Goal: Information Seeking & Learning: Compare options

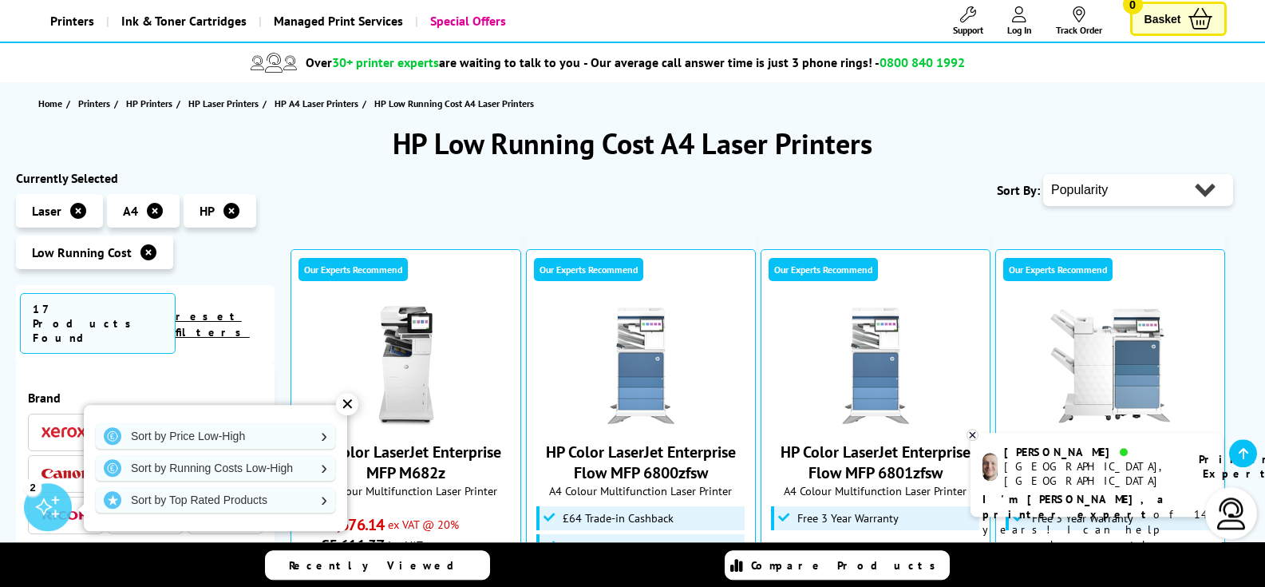
scroll to position [81, 0]
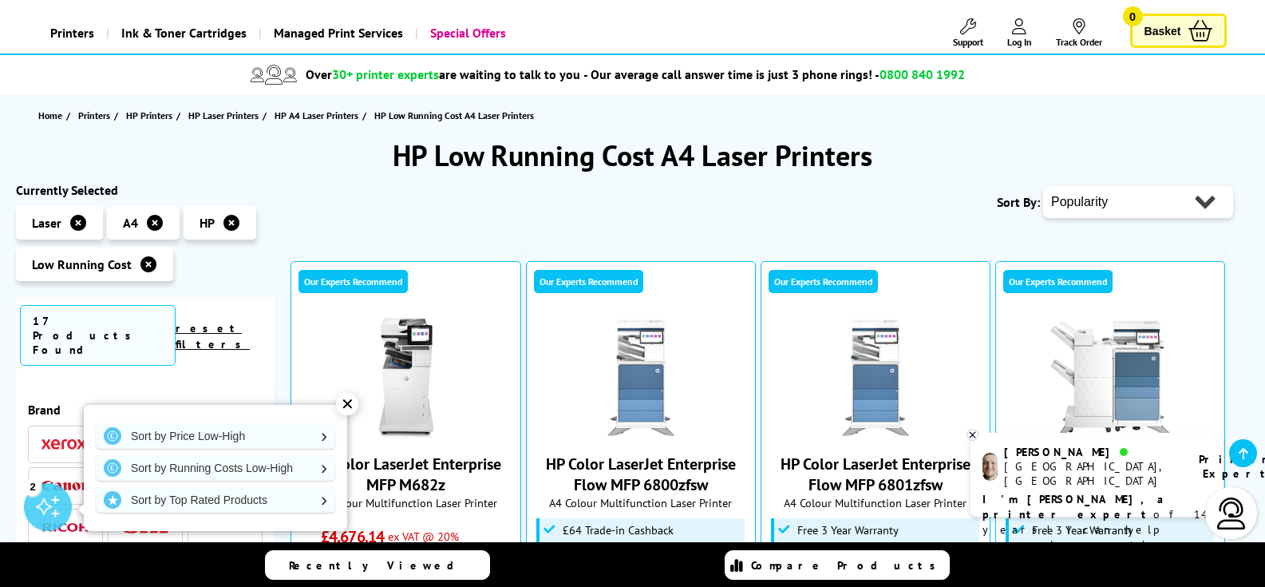
click at [145, 267] on icon at bounding box center [148, 264] width 16 height 16
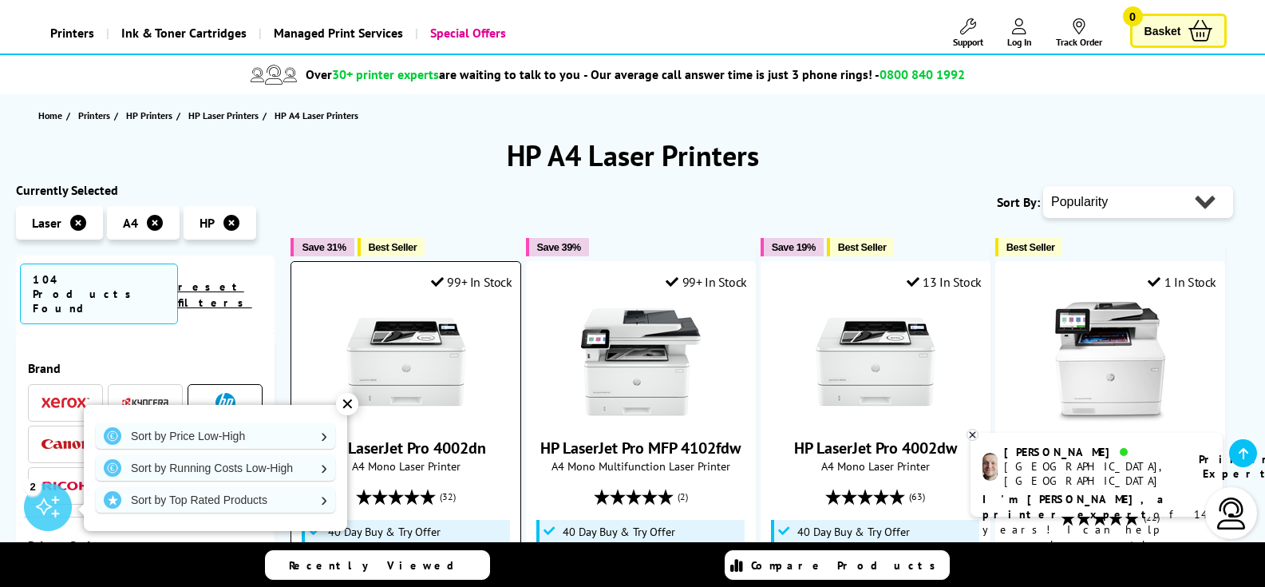
drag, startPoint x: 346, startPoint y: 402, endPoint x: 451, endPoint y: 417, distance: 105.7
click at [346, 402] on div "✕" at bounding box center [347, 404] width 22 height 22
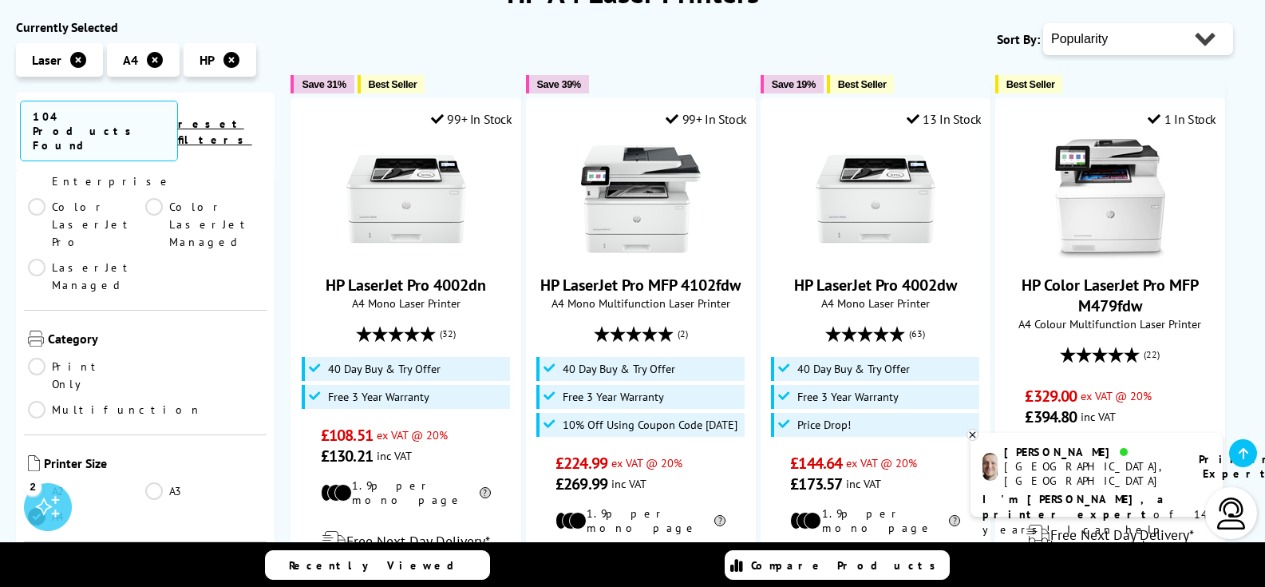
scroll to position [383, 0]
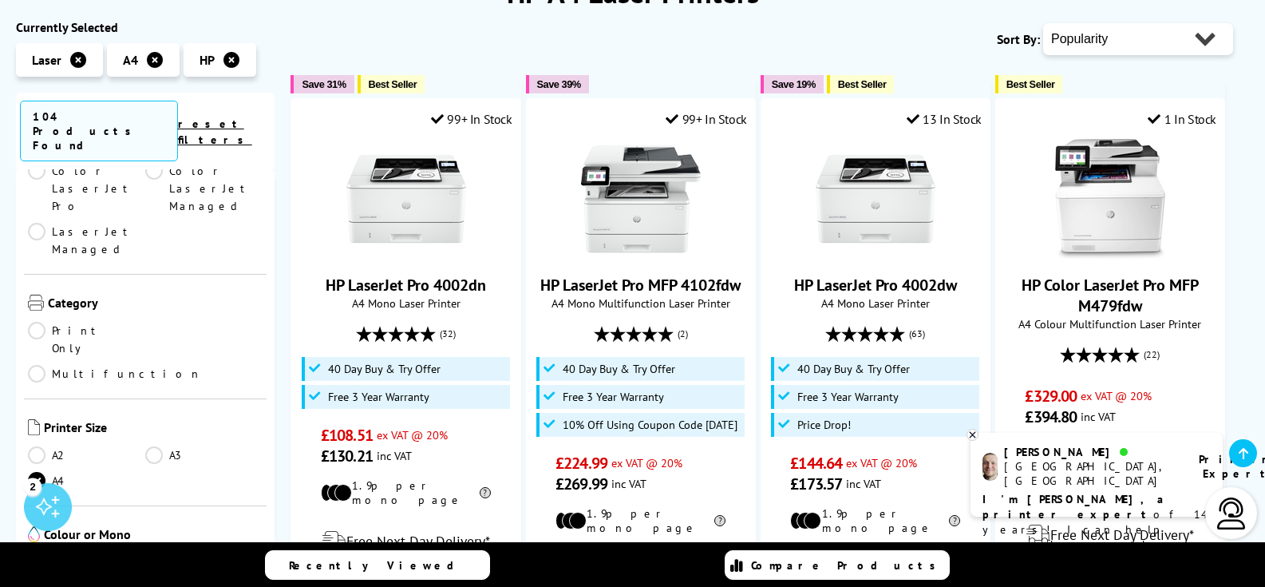
click at [148, 553] on link "Mono" at bounding box center [203, 562] width 117 height 18
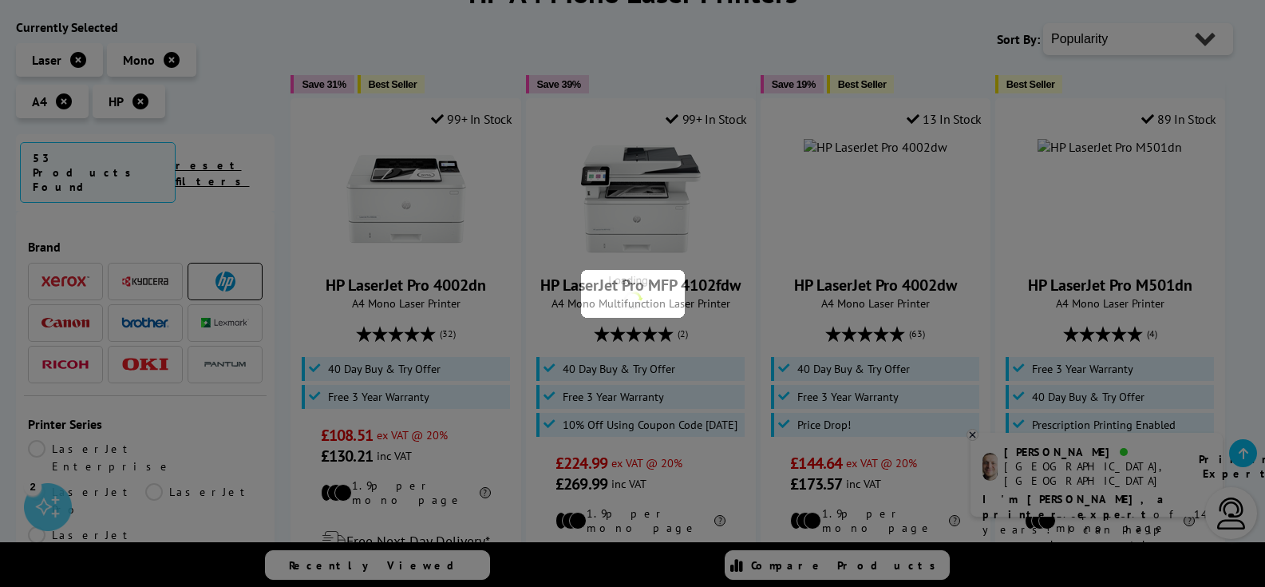
scroll to position [383, 0]
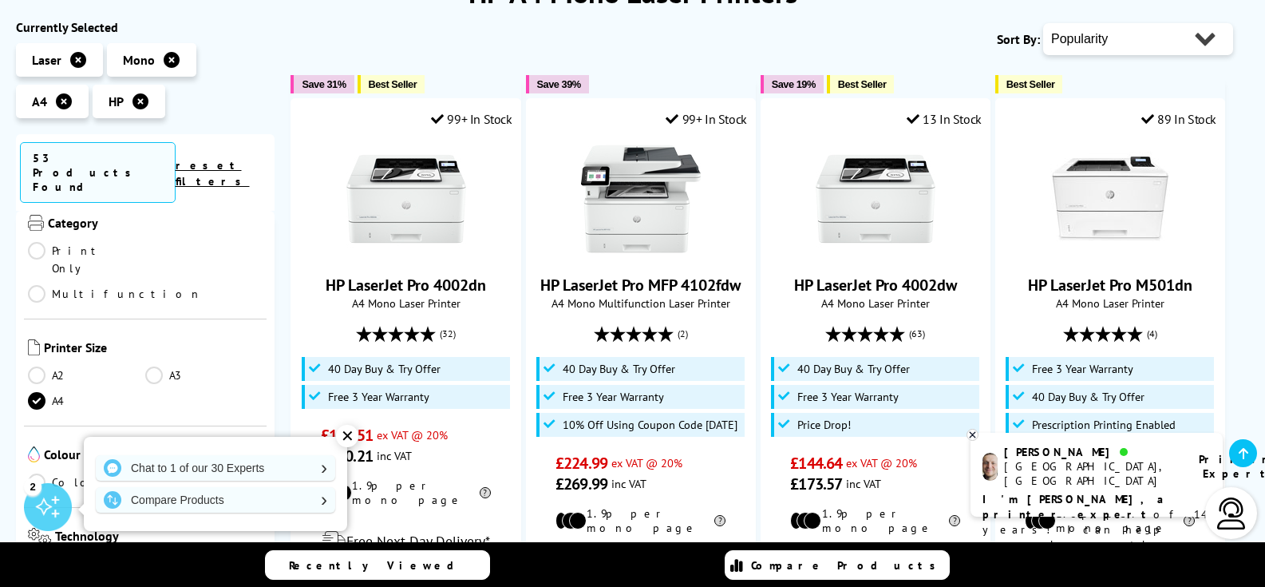
click at [346, 439] on div "✕" at bounding box center [347, 436] width 22 height 22
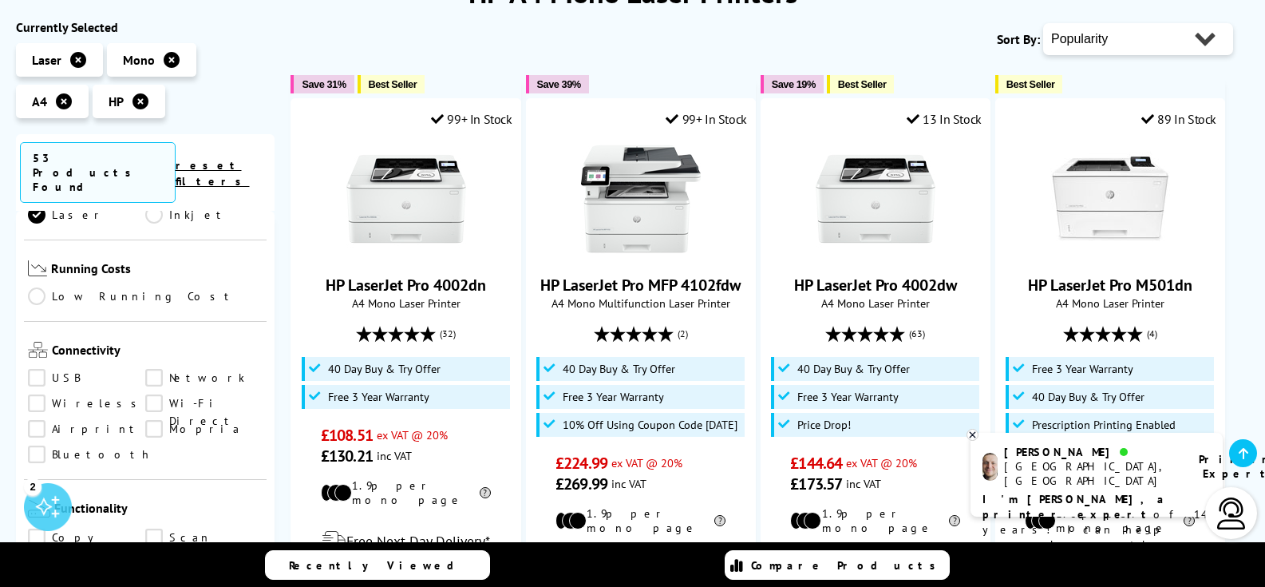
scroll to position [766, 0]
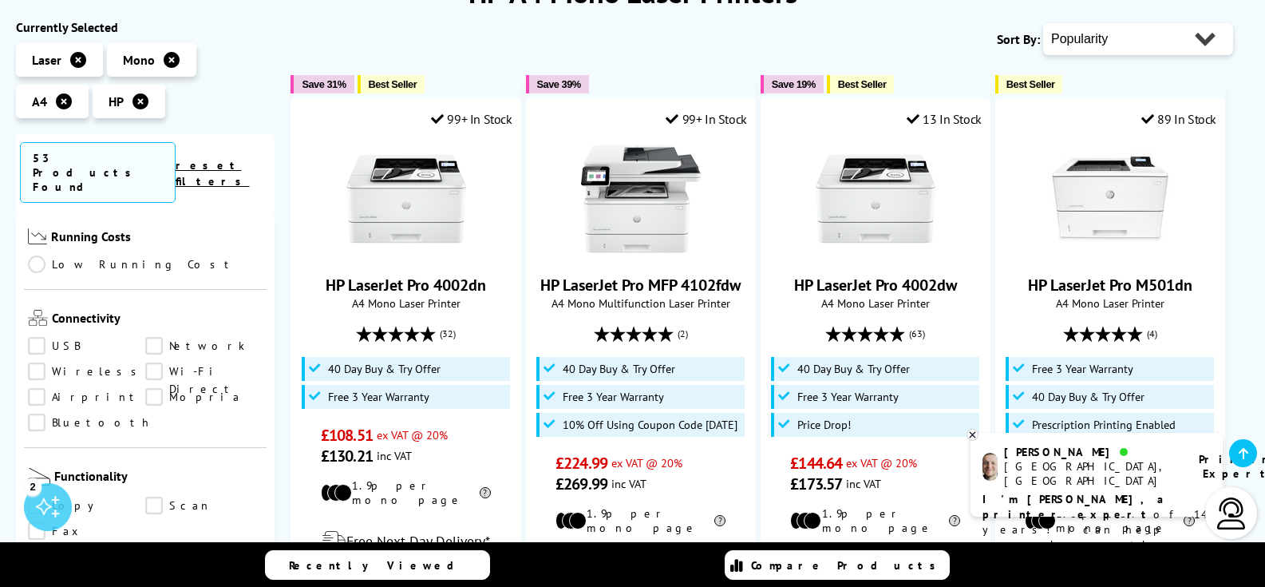
click at [32, 497] on link "Copy" at bounding box center [86, 506] width 117 height 18
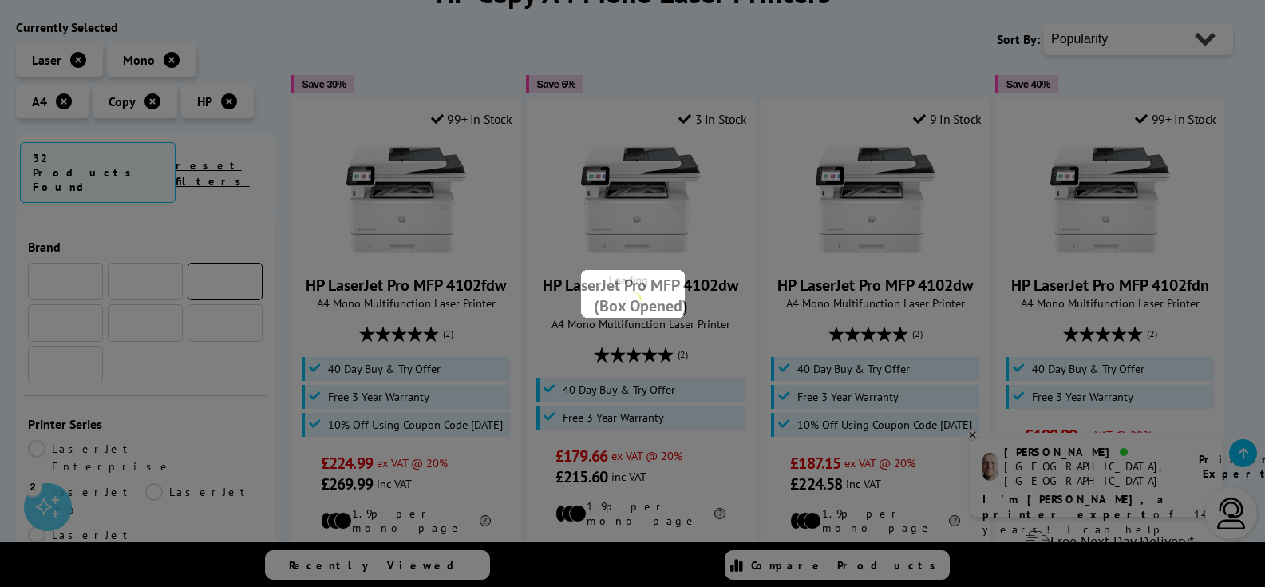
scroll to position [766, 0]
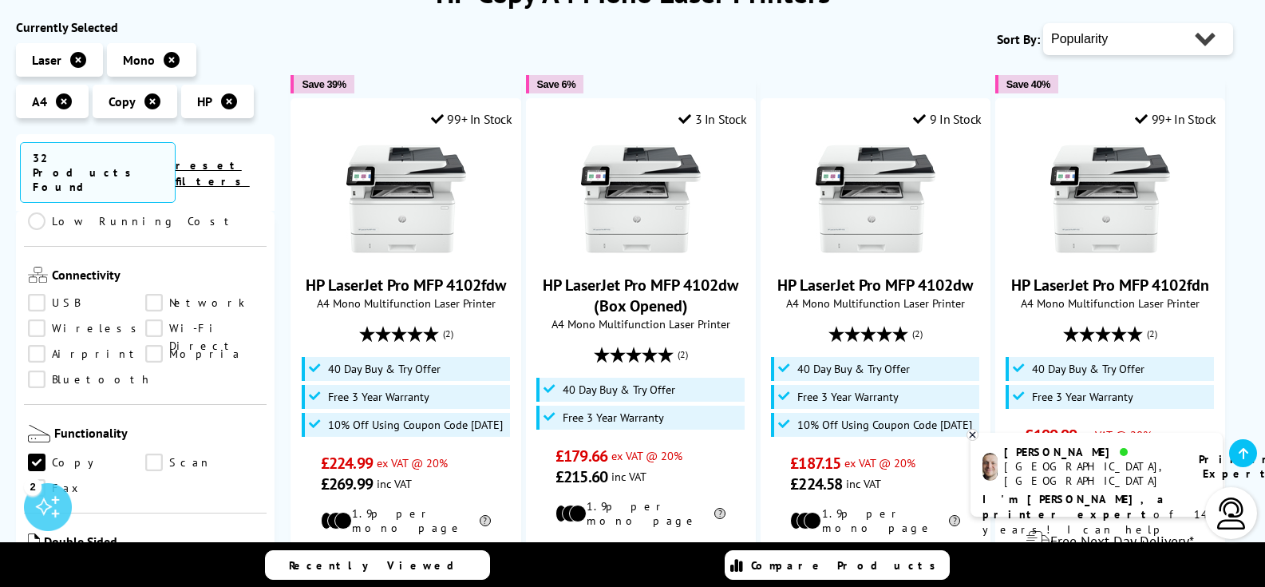
click at [147, 453] on link "Scan" at bounding box center [203, 462] width 117 height 18
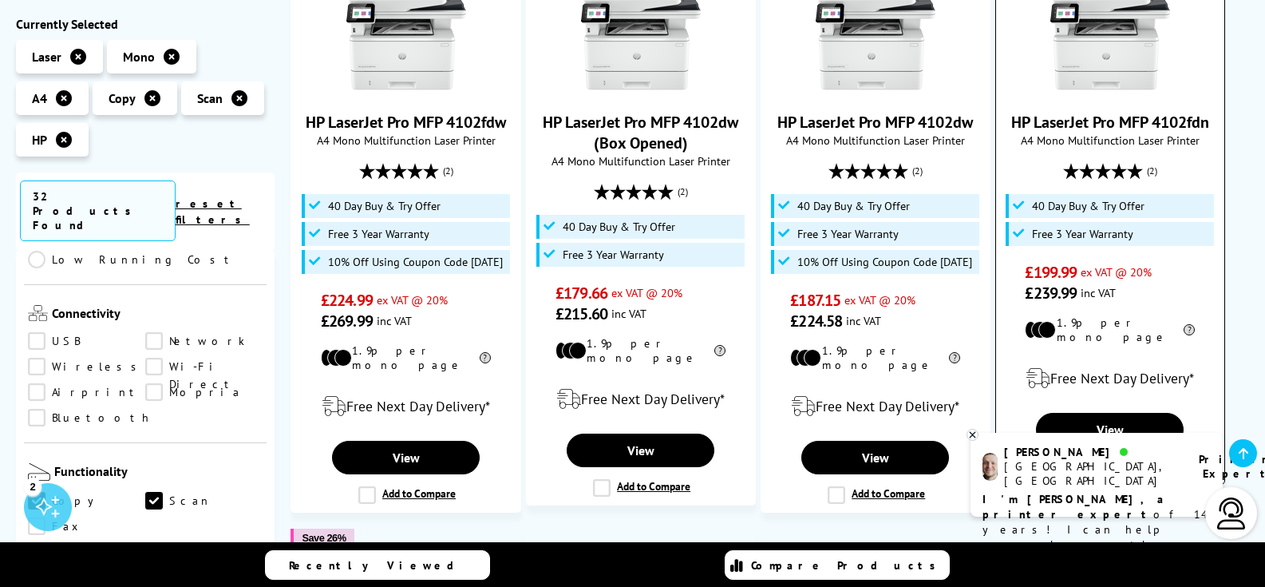
scroll to position [326, 0]
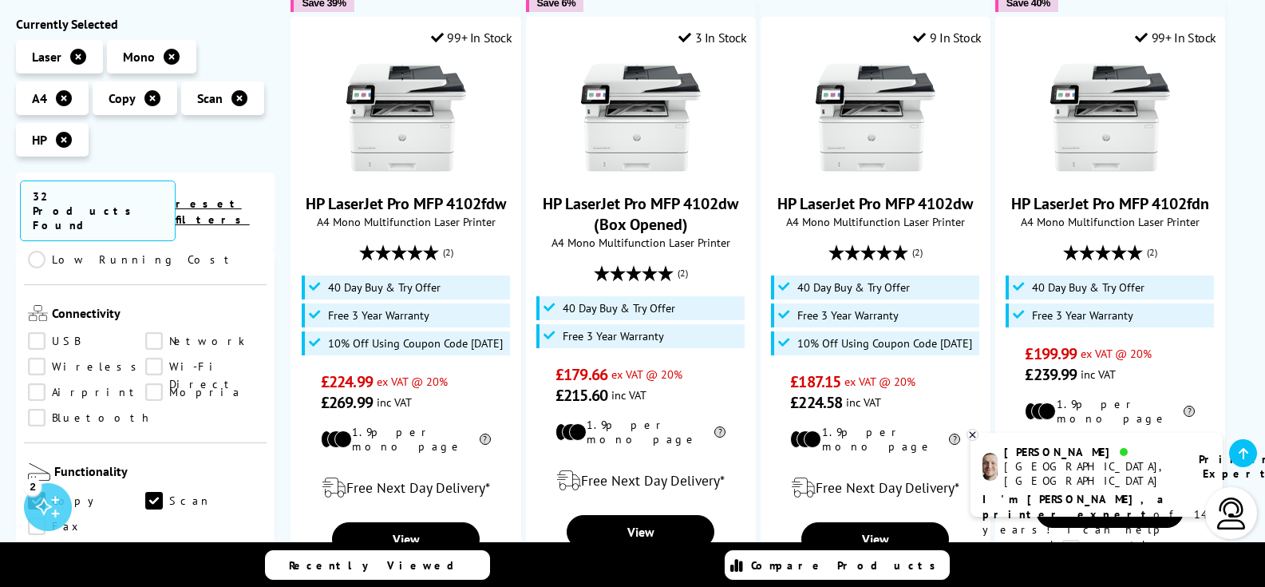
click at [42, 333] on link "USB" at bounding box center [86, 342] width 117 height 18
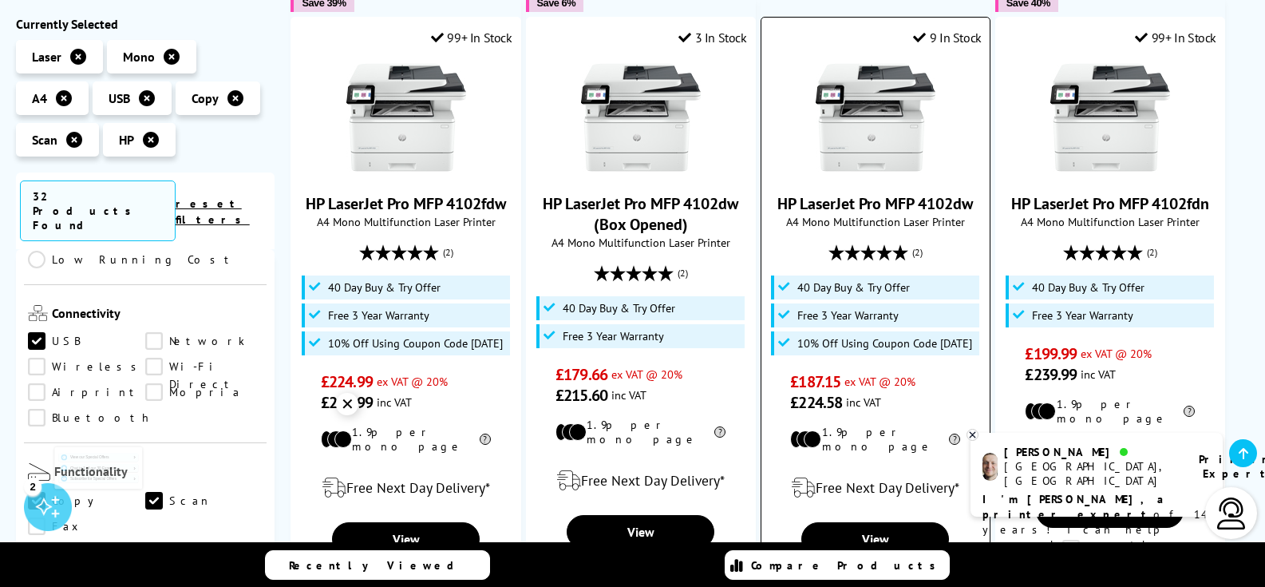
scroll to position [163, 0]
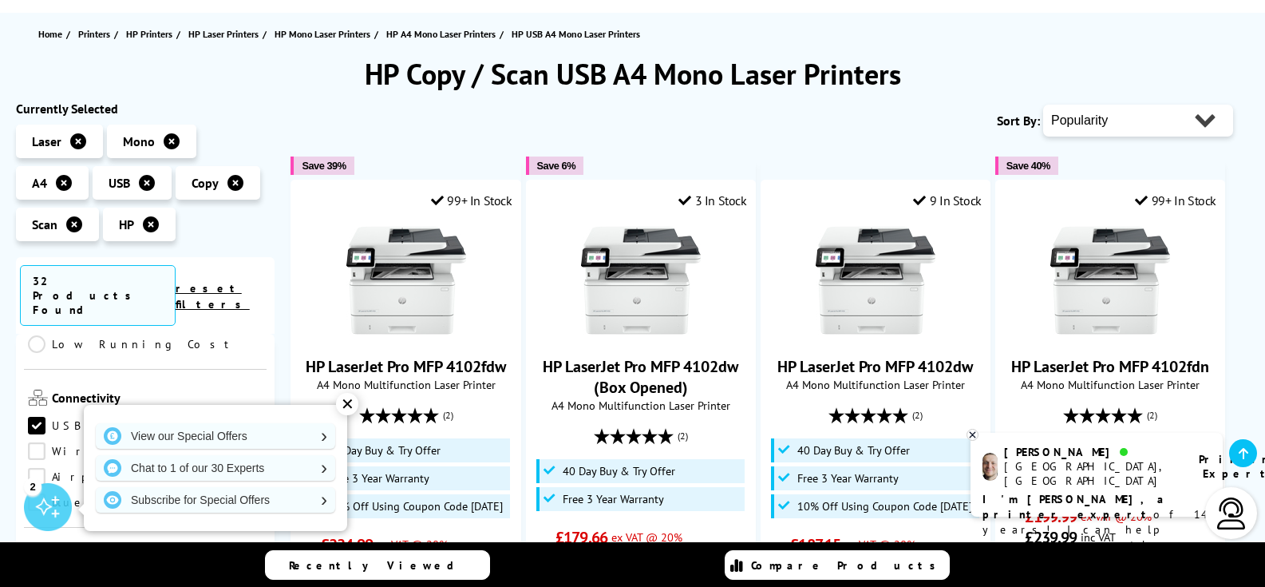
click at [1043, 105] on select "Popularity Rating Price - Low to High Price - High to Low Running Costs - Low t…" at bounding box center [1138, 121] width 190 height 32
select select "Running Costs"
click option "Running Costs - Low to High" at bounding box center [0, 0] width 0 height 0
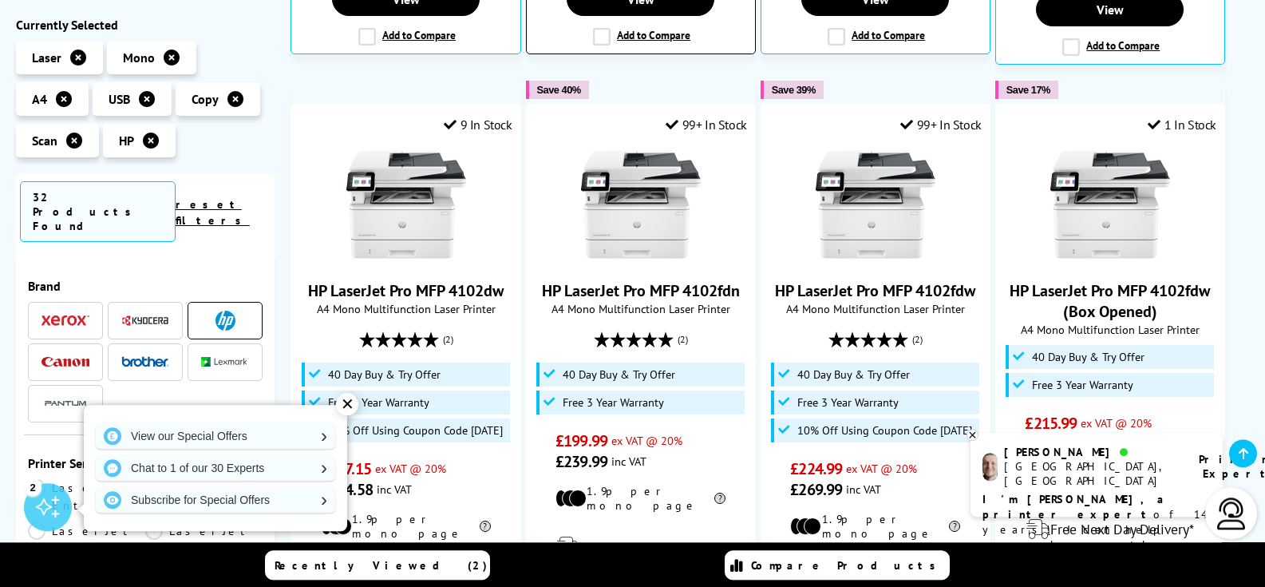
scroll to position [896, 0]
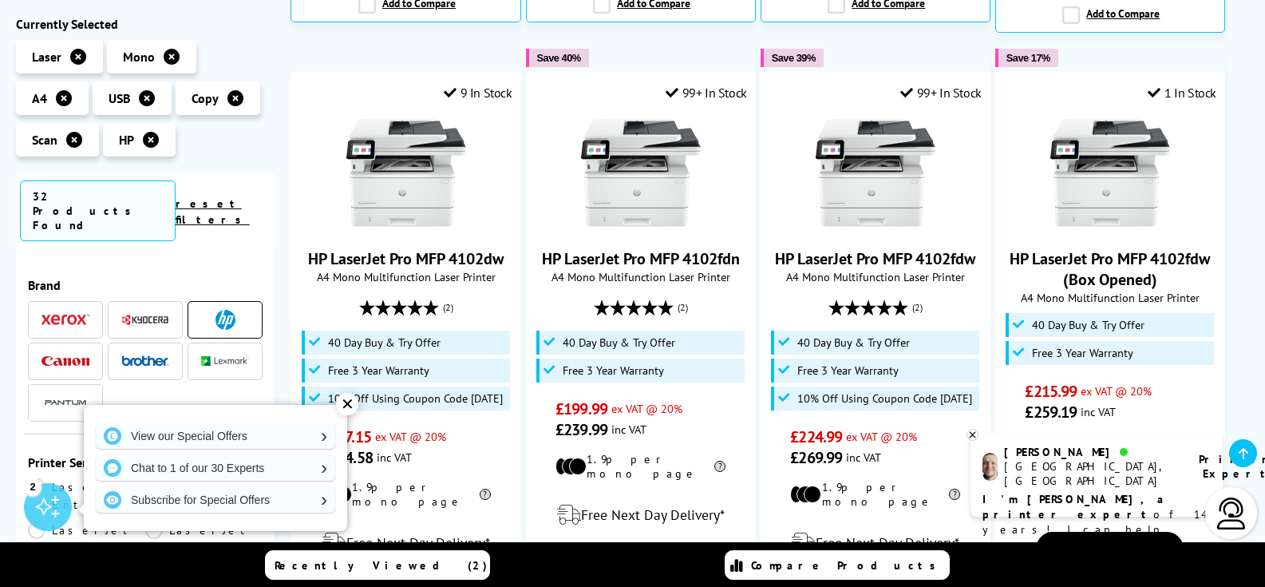
click at [343, 404] on div "✕" at bounding box center [347, 404] width 22 height 22
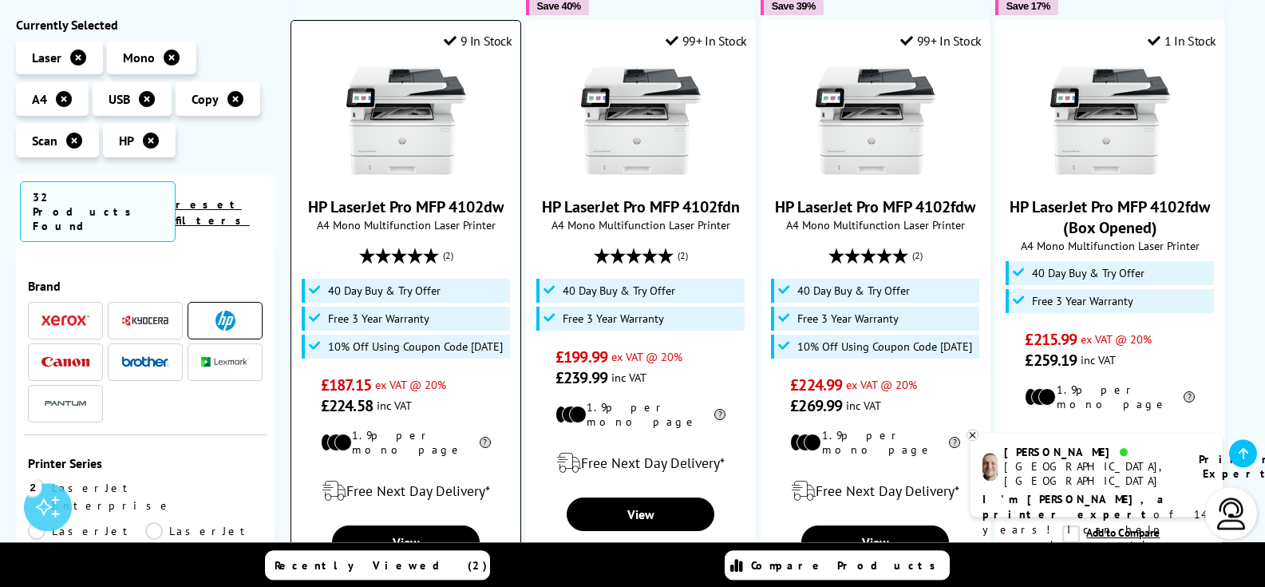
scroll to position [977, 0]
